Goal: Information Seeking & Learning: Find specific page/section

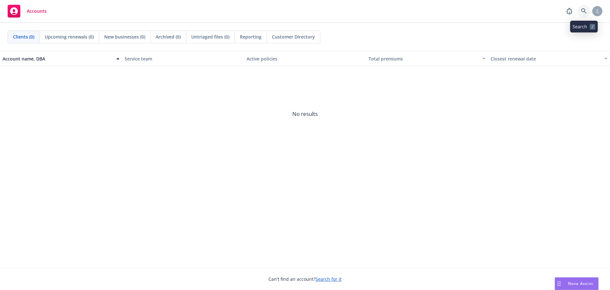
click at [580, 10] on link at bounding box center [584, 11] width 13 height 13
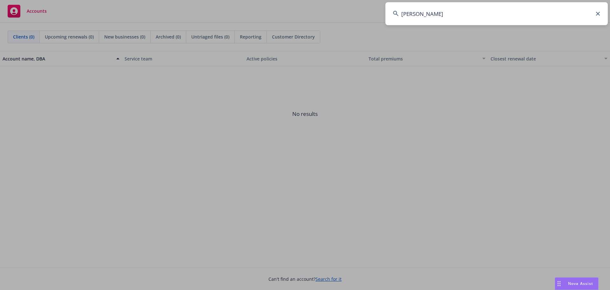
click at [462, 10] on input "[PERSON_NAME]" at bounding box center [497, 13] width 222 height 23
click at [461, 7] on input "[PERSON_NAME]" at bounding box center [497, 13] width 222 height 23
type input "[PERSON_NAME]"
click at [484, 18] on input "[PERSON_NAME]" at bounding box center [497, 13] width 222 height 23
click at [599, 16] on input "[PERSON_NAME]" at bounding box center [497, 13] width 222 height 23
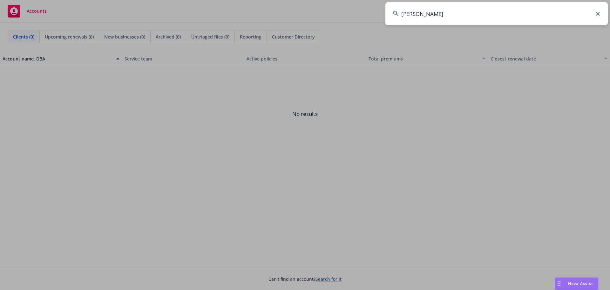
click at [597, 13] on icon at bounding box center [598, 14] width 4 height 4
type input "[PERSON_NAME]"
